Goal: Information Seeking & Learning: Stay updated

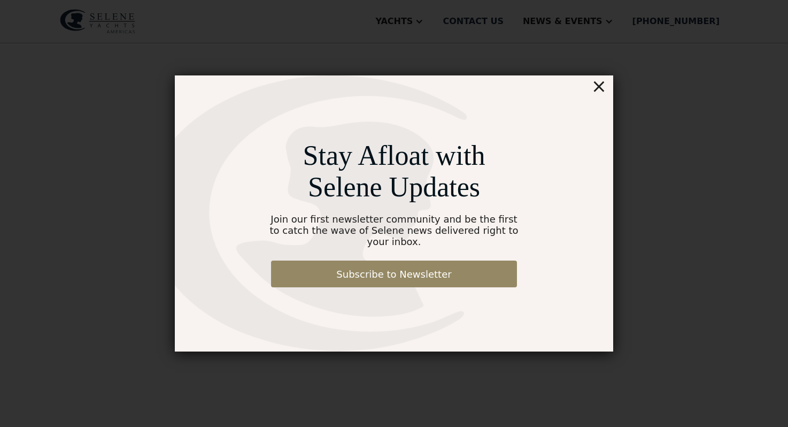
scroll to position [585, 0]
